Goal: Task Accomplishment & Management: Manage account settings

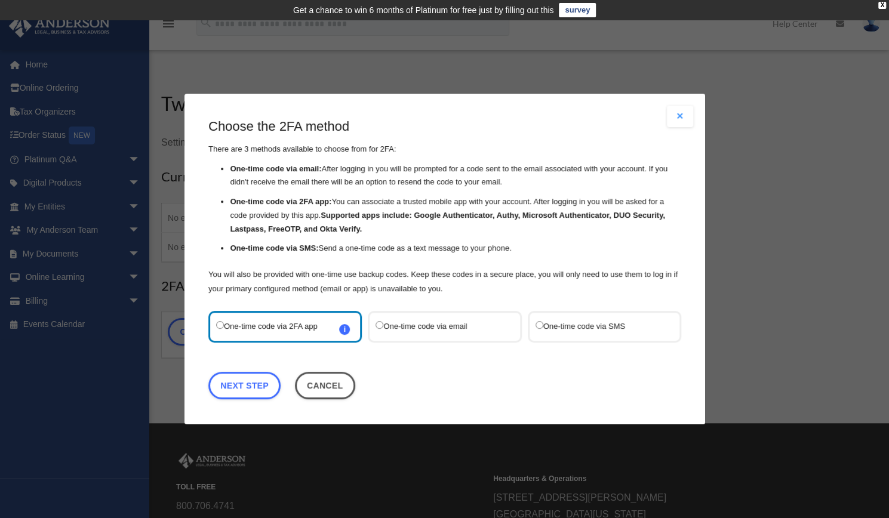
click at [588, 324] on label "One-time code via SMS" at bounding box center [598, 327] width 126 height 16
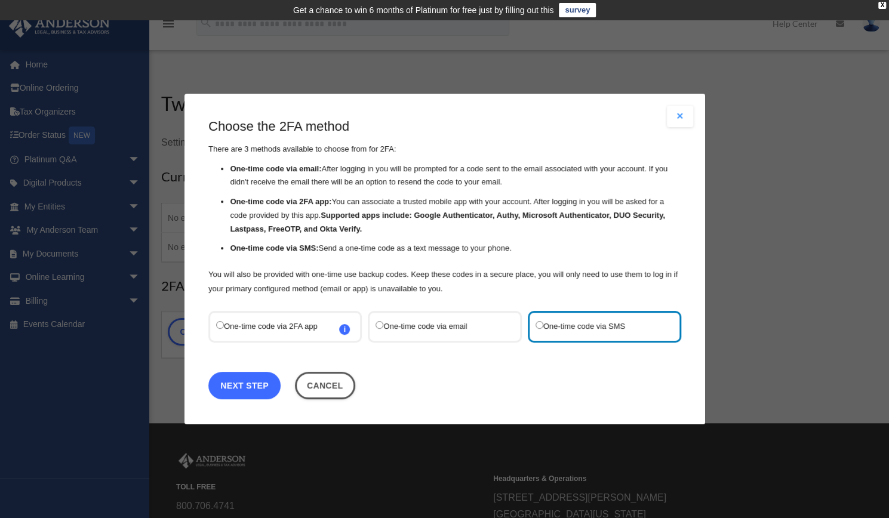
click at [261, 387] on link "Next Step" at bounding box center [244, 385] width 72 height 27
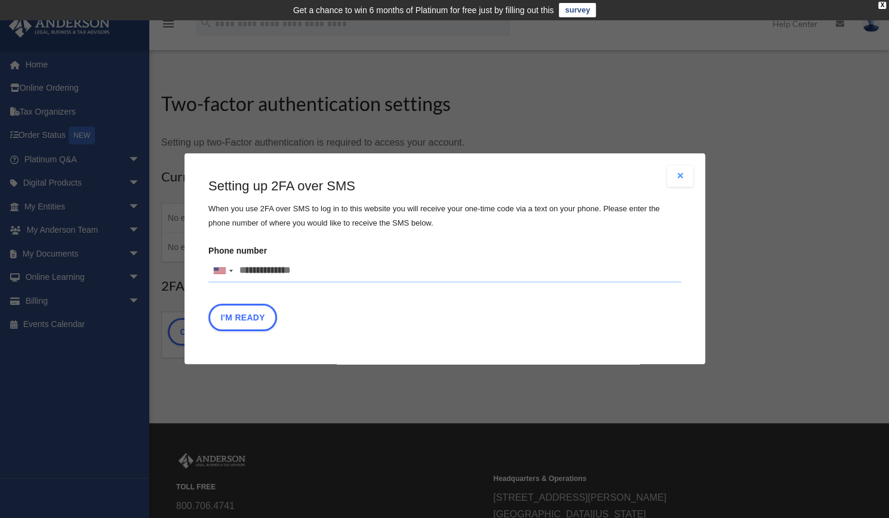
click at [284, 275] on input "Phone number United States +1 United Kingdom +44 Afghanistan (‫افغانستان‬‎) +93…" at bounding box center [444, 271] width 473 height 24
type input "**********"
click at [242, 325] on button "I'm Ready" at bounding box center [242, 317] width 69 height 27
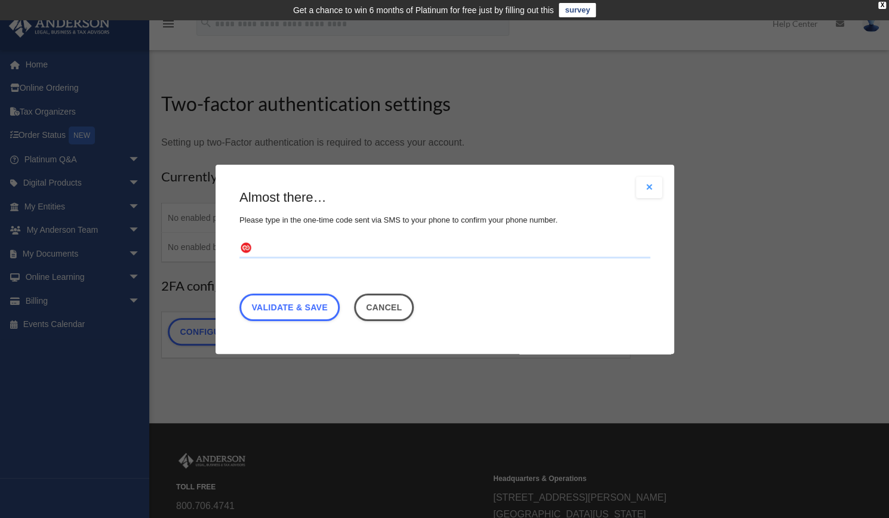
click at [307, 245] on input "text" at bounding box center [444, 248] width 411 height 19
type input "******"
click at [303, 306] on link "Validate & Save" at bounding box center [289, 306] width 100 height 27
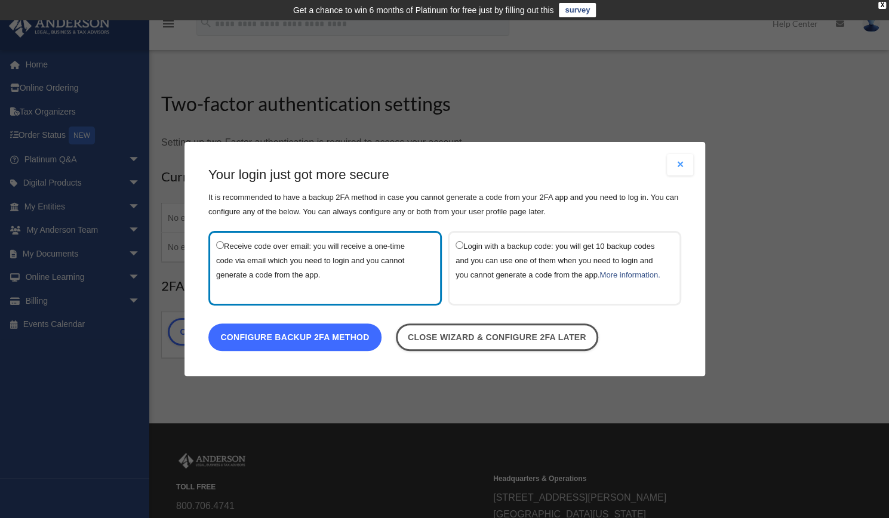
click at [328, 349] on link "Configure backup 2FA method" at bounding box center [294, 337] width 173 height 27
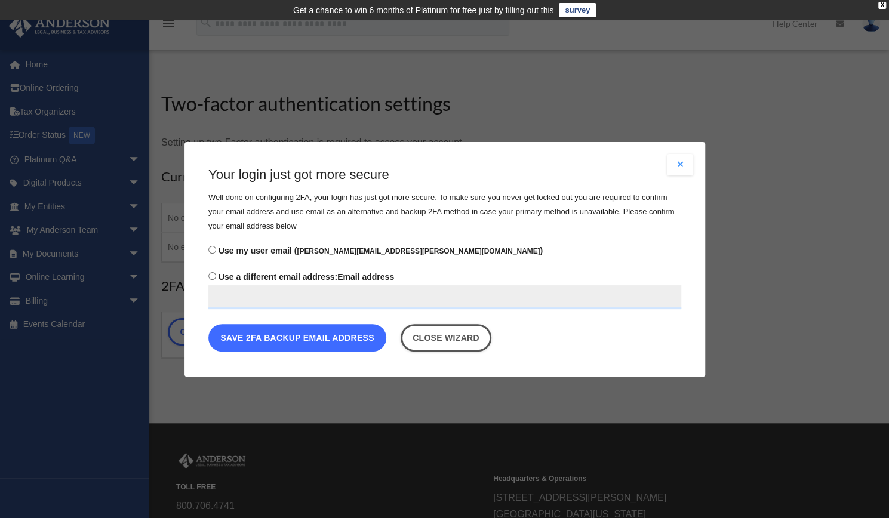
click at [352, 338] on button "Save 2FA backup email address" at bounding box center [297, 337] width 178 height 27
click at [324, 336] on button "Save 2FA backup email address" at bounding box center [297, 337] width 178 height 27
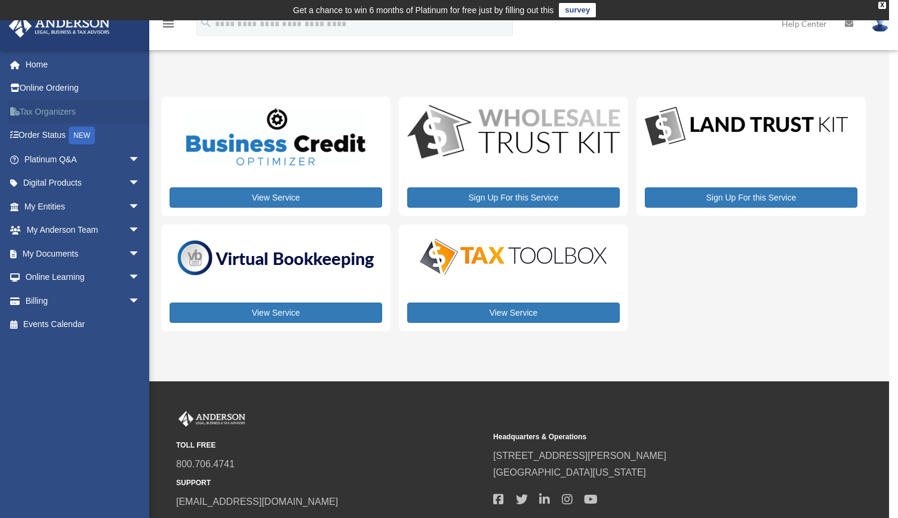
click at [56, 107] on link "Tax Organizers" at bounding box center [83, 112] width 150 height 24
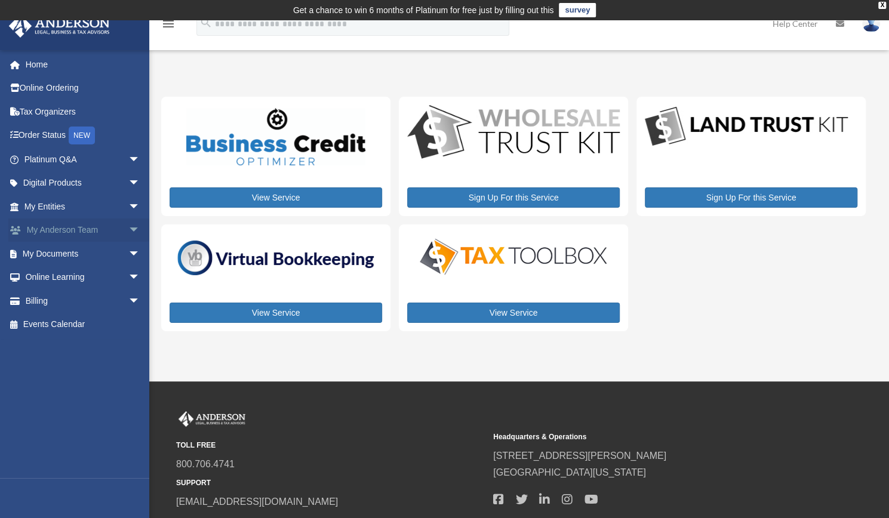
click at [128, 229] on span "arrow_drop_down" at bounding box center [140, 231] width 24 height 24
click at [128, 250] on span "arrow_drop_down" at bounding box center [140, 254] width 24 height 24
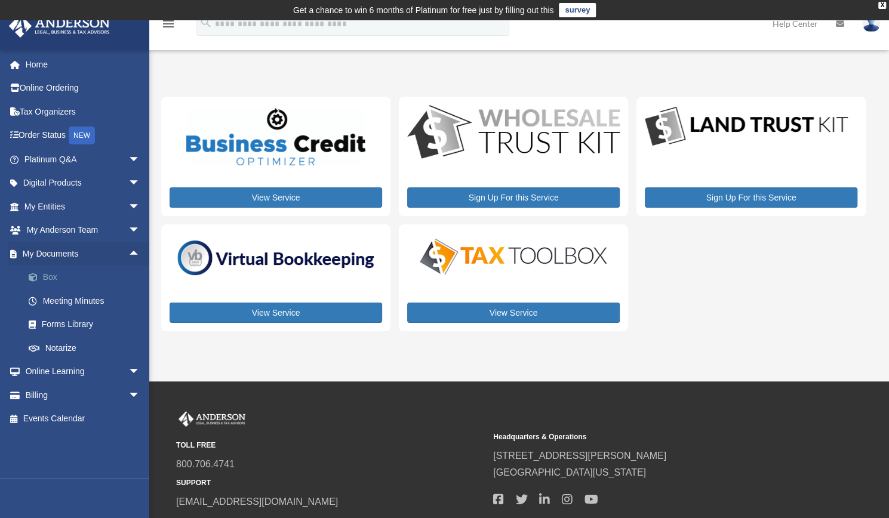
click at [63, 276] on link "Box" at bounding box center [87, 278] width 141 height 24
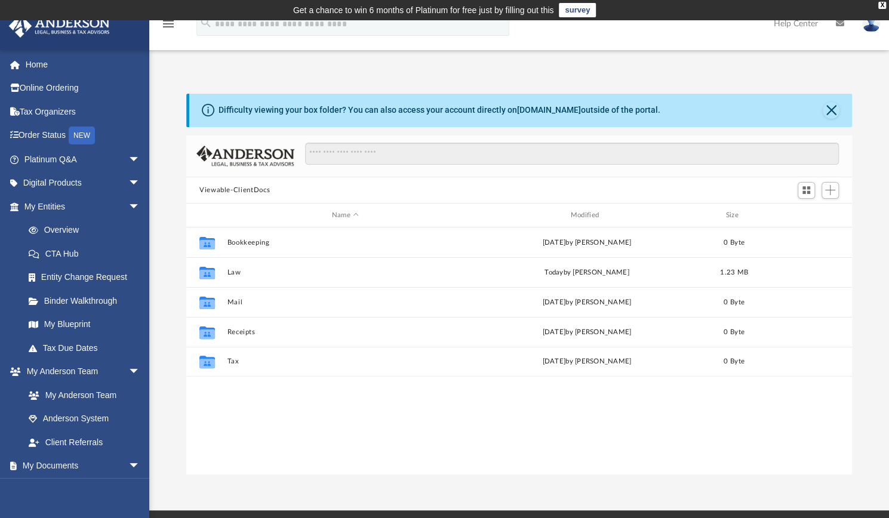
scroll to position [262, 656]
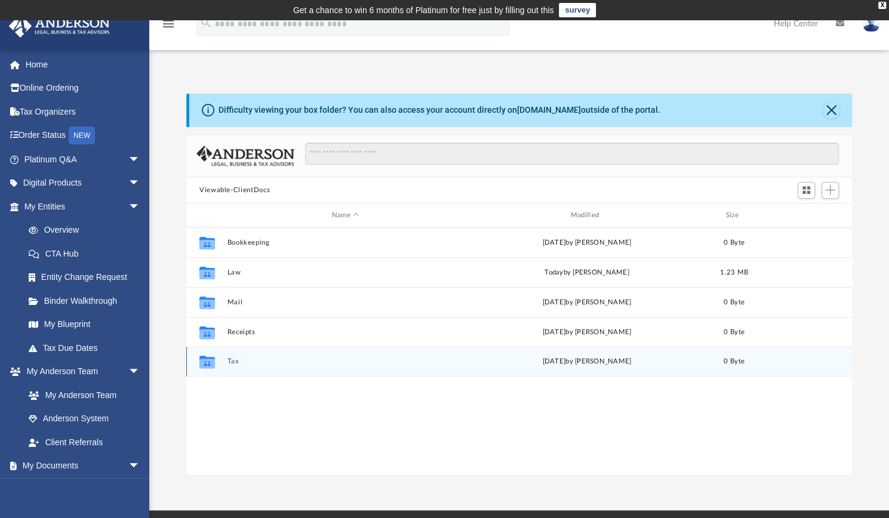
click at [242, 364] on button "Tax" at bounding box center [345, 362] width 236 height 8
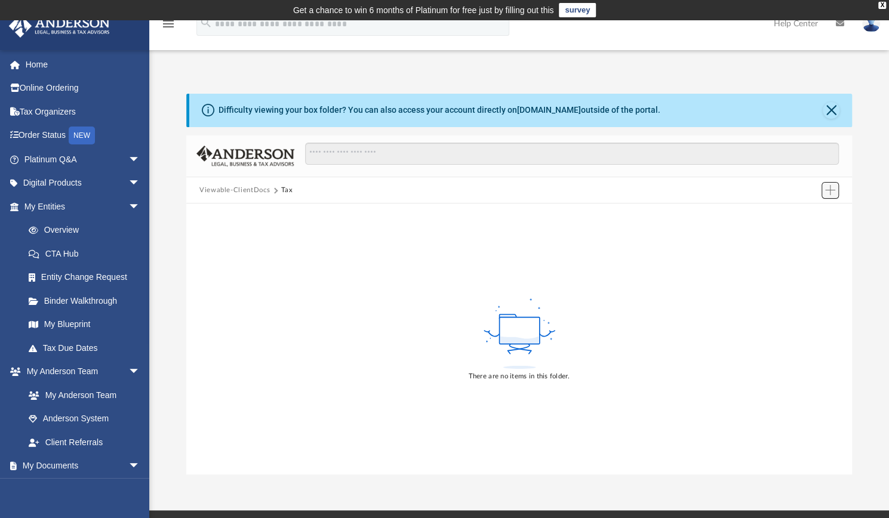
click at [829, 190] on span "Add" at bounding box center [830, 190] width 10 height 10
click at [815, 216] on li "Upload" at bounding box center [813, 214] width 38 height 13
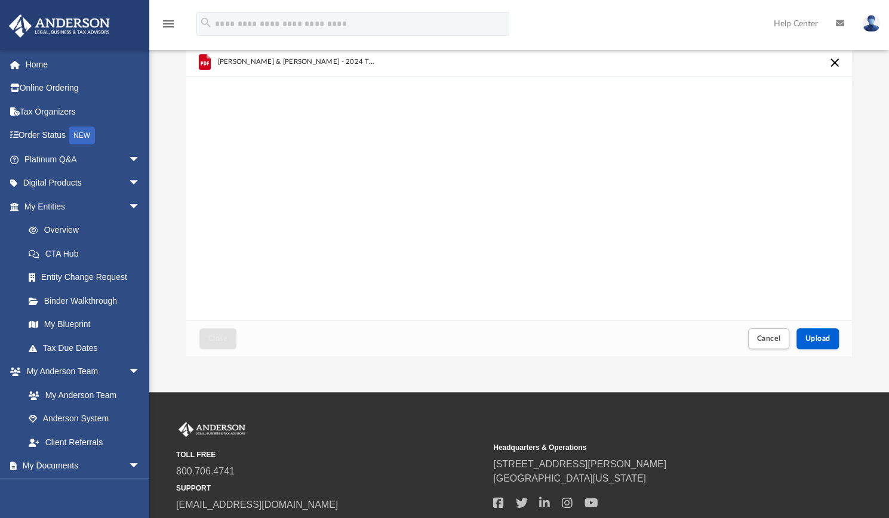
scroll to position [119, 0]
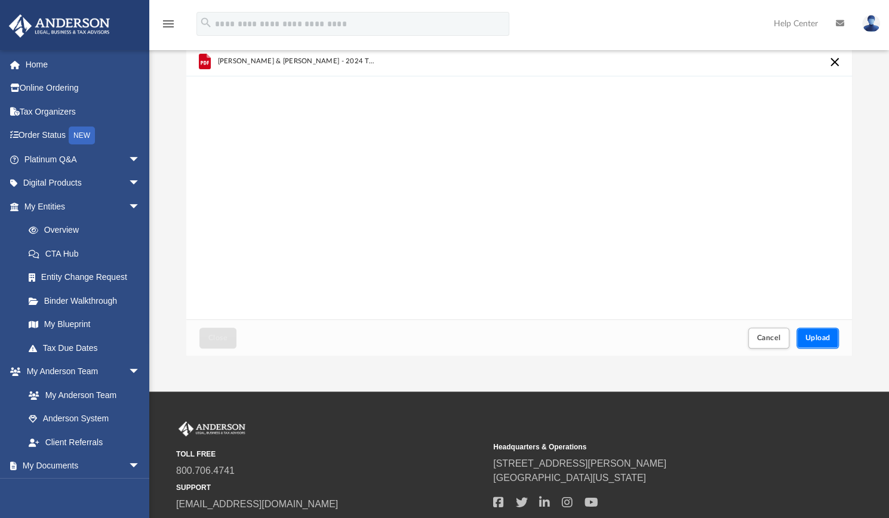
click at [812, 340] on span "Upload" at bounding box center [817, 337] width 25 height 7
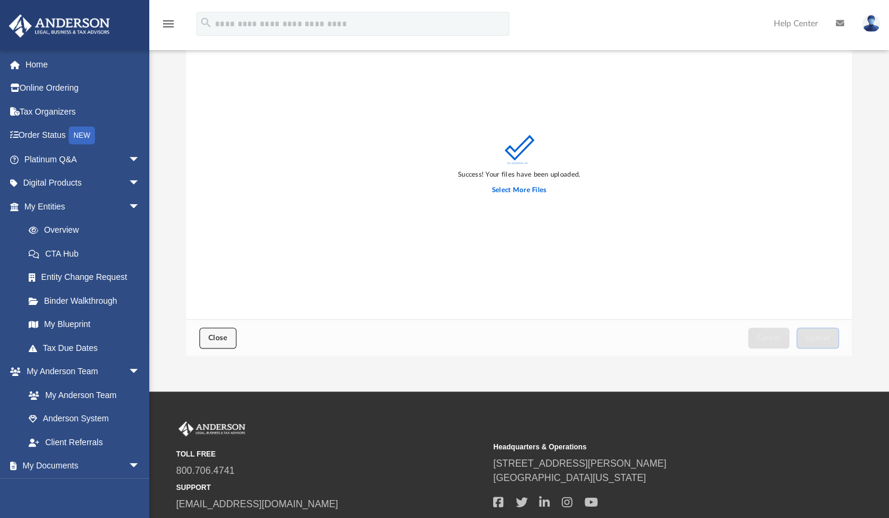
click at [223, 340] on span "Close" at bounding box center [217, 337] width 19 height 7
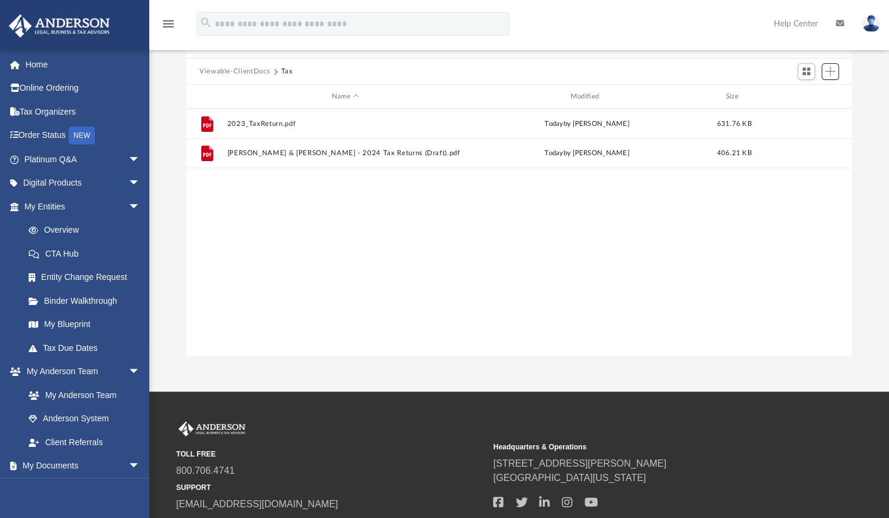
scroll to position [262, 656]
